Goal: Use online tool/utility

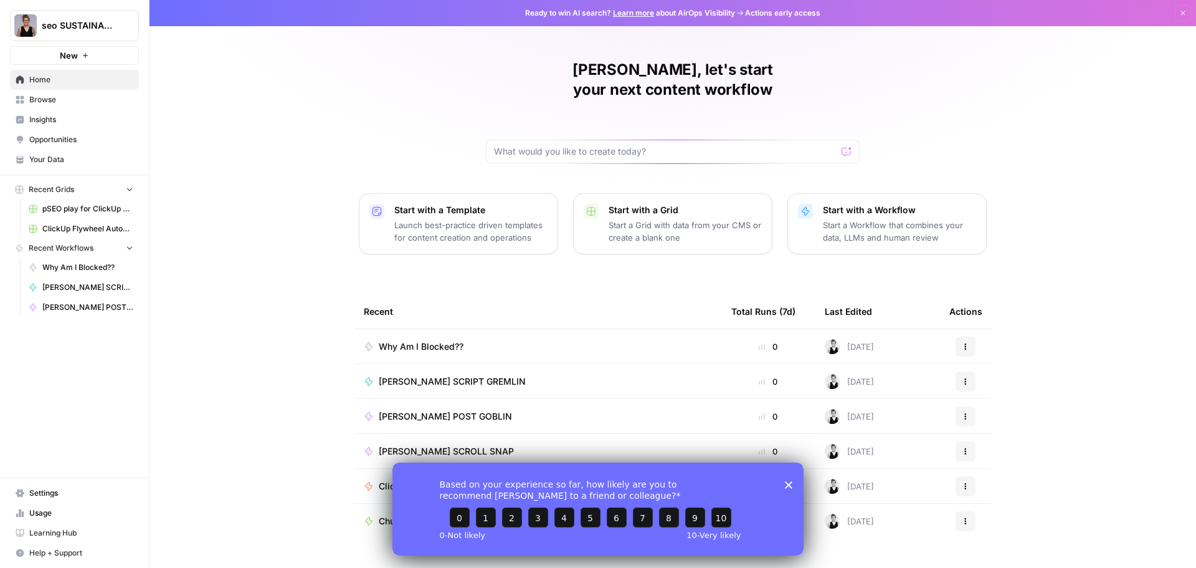
click at [793, 487] on div "Based on your experience so far, how likely are you to recommend [PERSON_NAME] …" at bounding box center [598, 508] width 411 height 93
drag, startPoint x: 789, startPoint y: 485, endPoint x: 756, endPoint y: 480, distance: 32.7
click at [784, 484] on div "Based on your experience so far, how likely are you to recommend [PERSON_NAME] …" at bounding box center [598, 508] width 411 height 93
click at [788, 484] on icon "Close survey" at bounding box center [788, 483] width 7 height 7
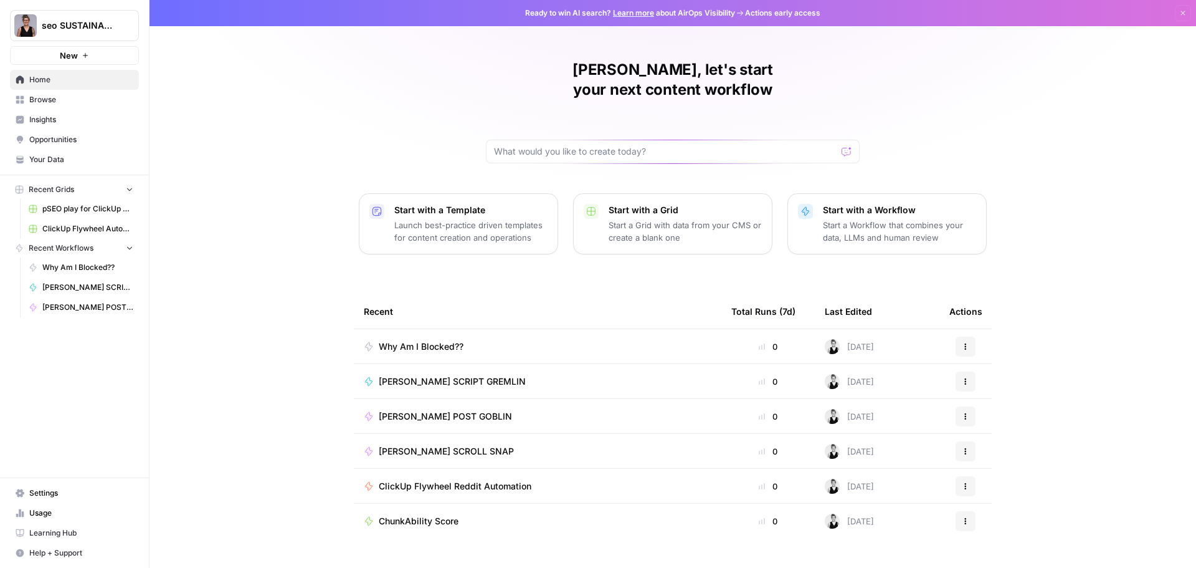
click at [42, 93] on link "Browse" at bounding box center [74, 100] width 129 height 20
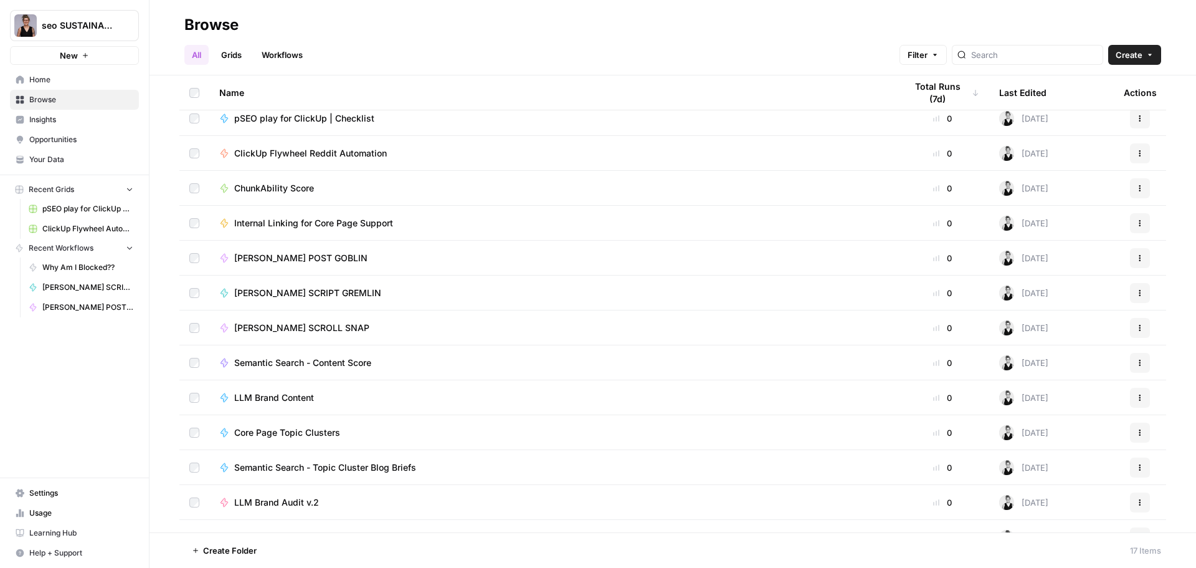
scroll to position [171, 0]
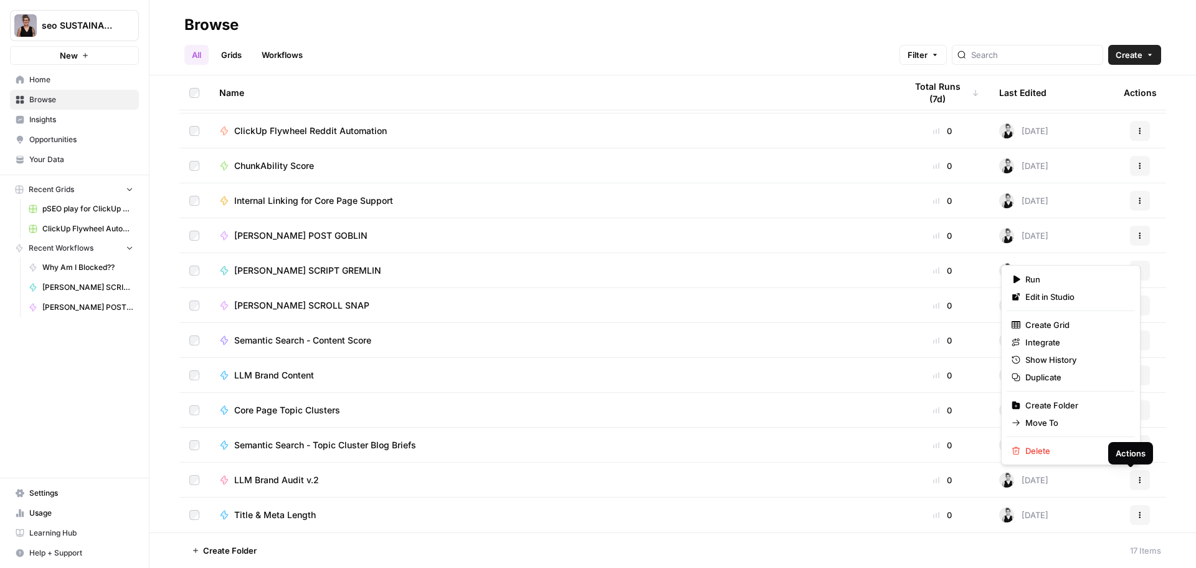
click at [1130, 480] on button "Actions" at bounding box center [1140, 480] width 20 height 20
click at [312, 482] on span "LLM Brand Audit v.2" at bounding box center [276, 480] width 85 height 12
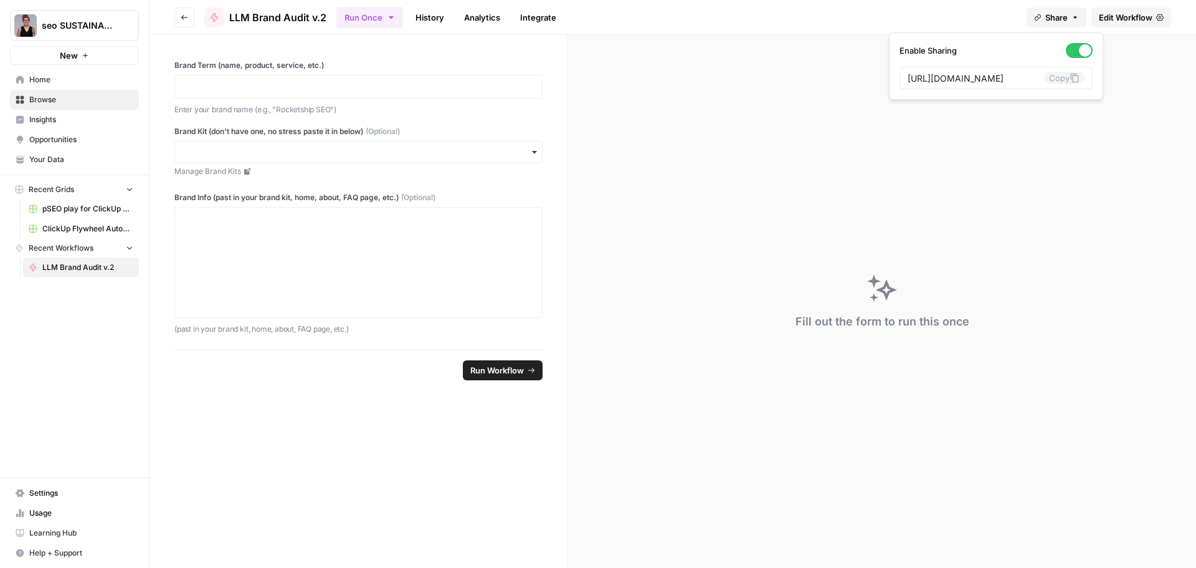
click at [1067, 18] on button "Share" at bounding box center [1057, 17] width 60 height 20
click at [1049, 78] on button "Copy" at bounding box center [1064, 78] width 41 height 12
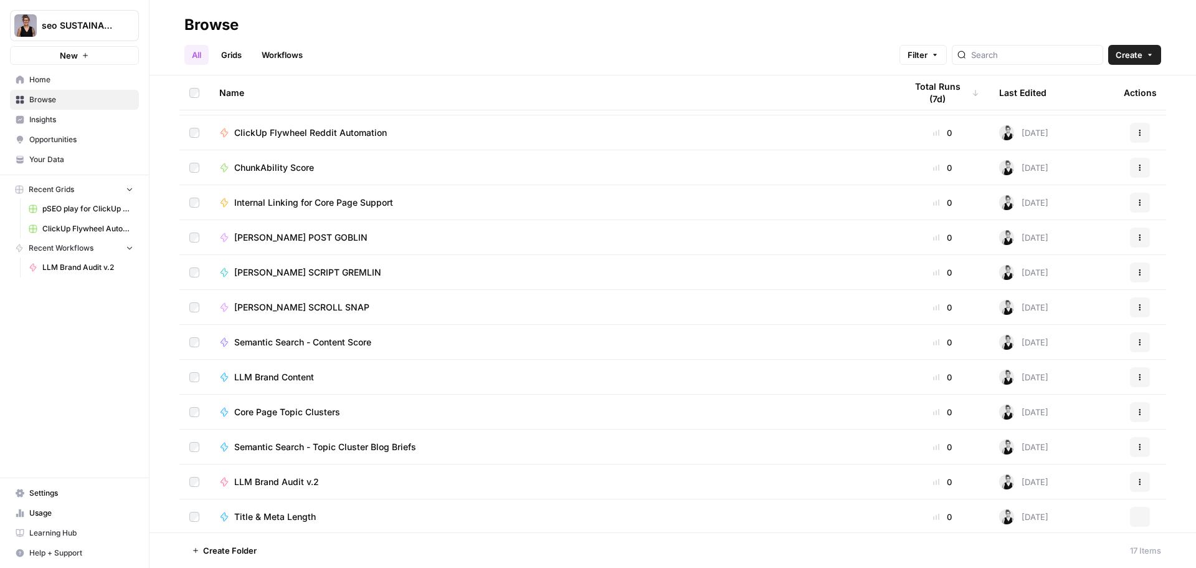
scroll to position [171, 0]
click at [294, 376] on span "LLM Brand Content" at bounding box center [274, 375] width 80 height 12
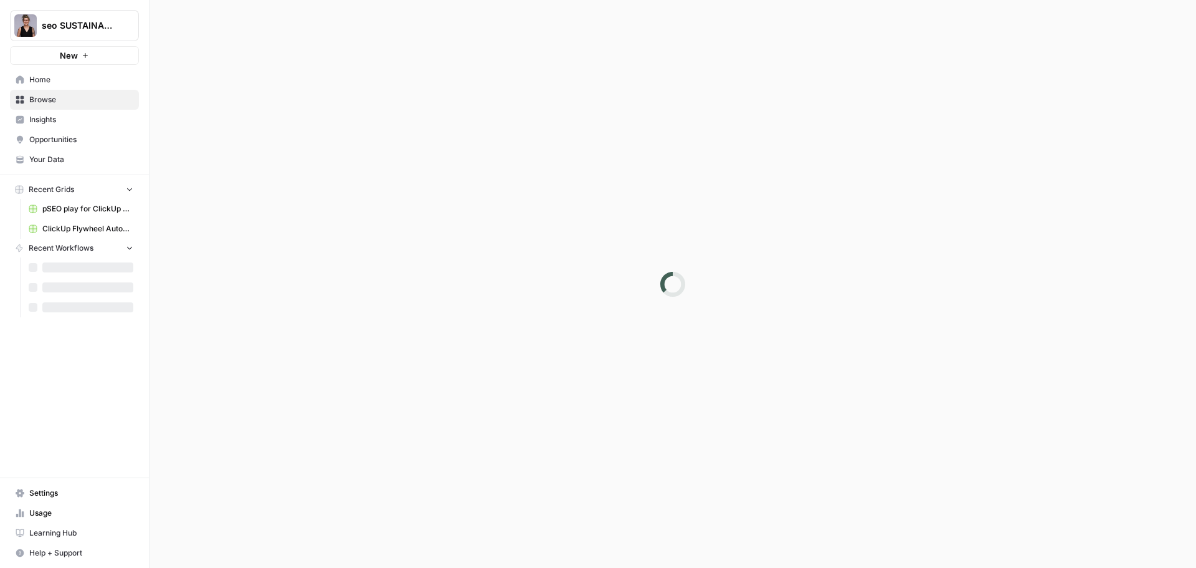
click at [294, 376] on div at bounding box center [673, 284] width 1047 height 568
